Goal: Navigation & Orientation: Find specific page/section

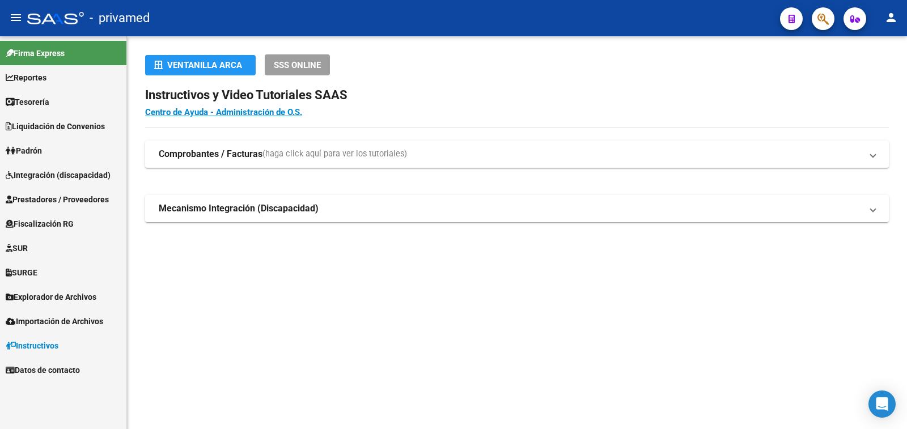
click at [73, 293] on span "Explorador de Archivos" at bounding box center [51, 297] width 91 height 12
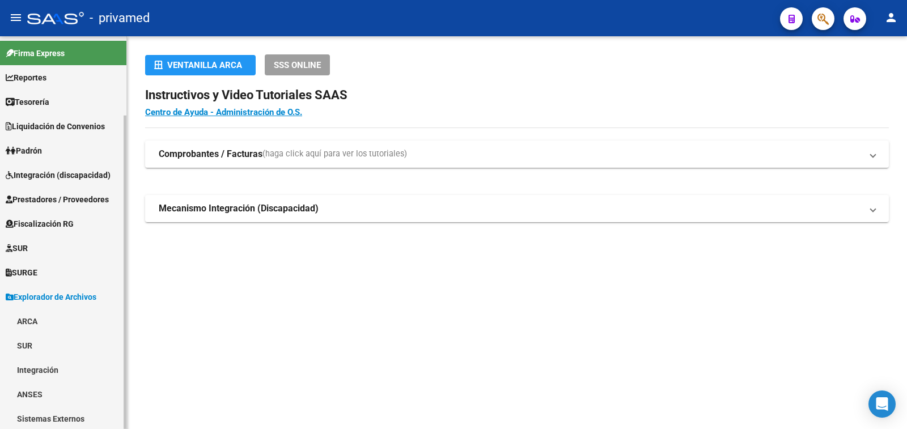
scroll to position [57, 0]
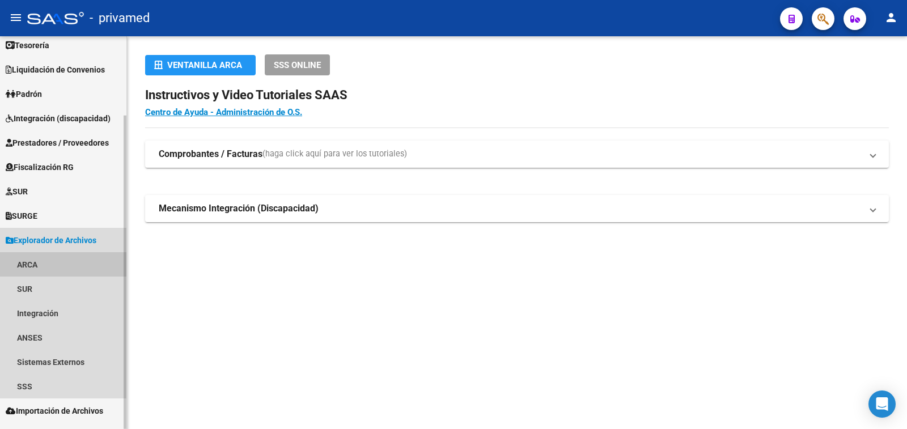
click at [27, 266] on link "ARCA" at bounding box center [63, 264] width 126 height 24
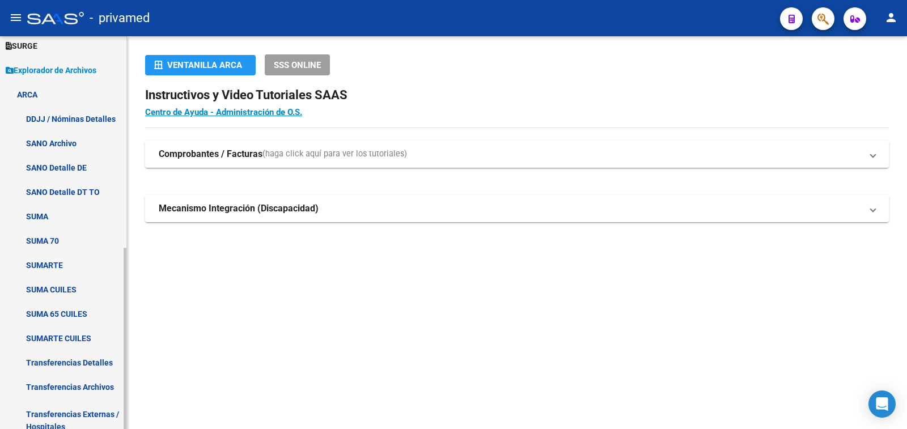
scroll to position [283, 0]
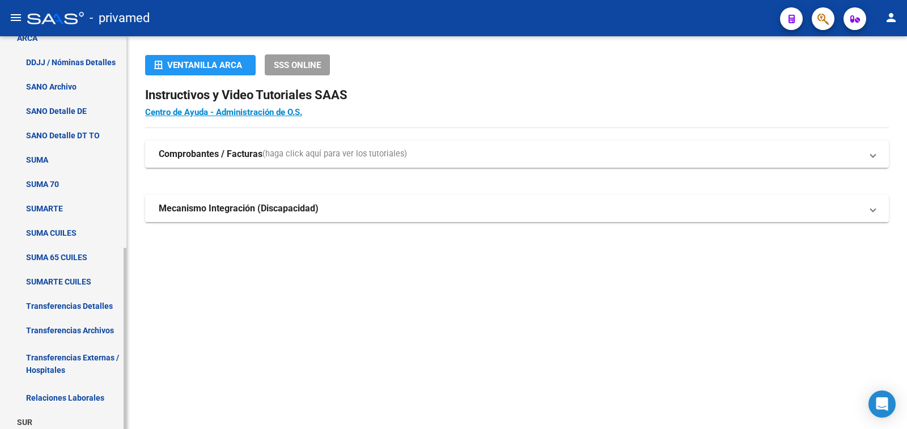
click at [90, 305] on link "Transferencias Detalles" at bounding box center [63, 306] width 126 height 24
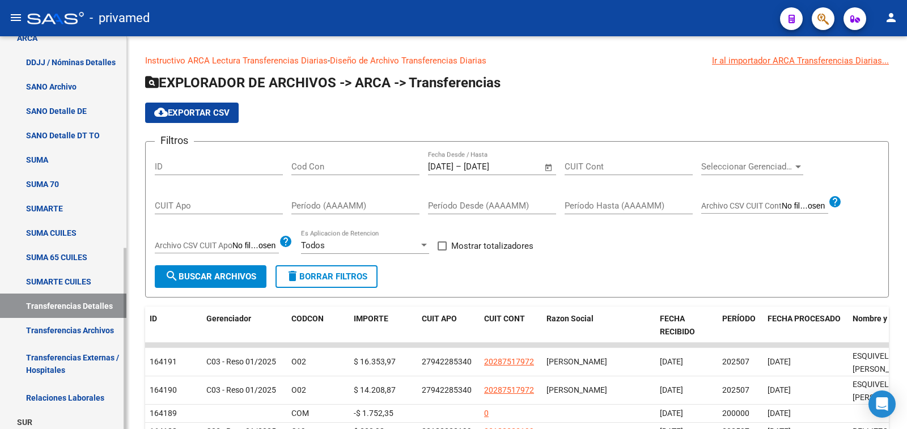
click at [77, 333] on link "Transferencias Archivos" at bounding box center [63, 330] width 126 height 24
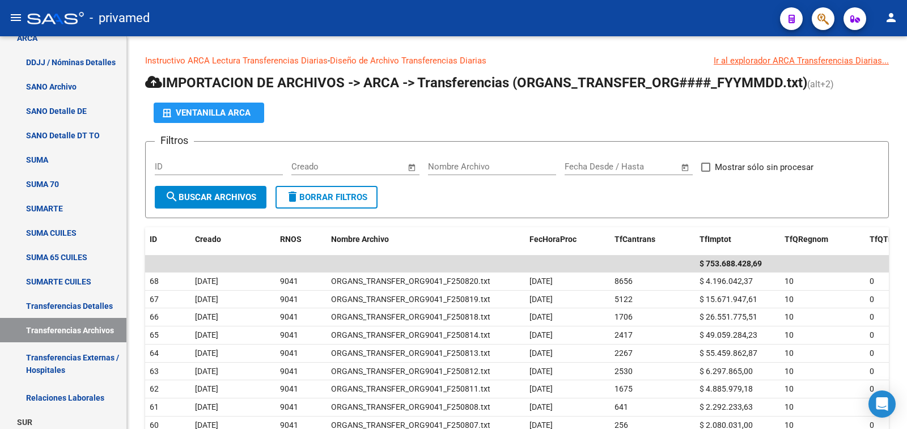
click at [892, 12] on mat-icon "person" at bounding box center [891, 18] width 14 height 14
click at [862, 74] on button "exit_to_app Salir" at bounding box center [867, 74] width 69 height 27
